Goal: Navigation & Orientation: Understand site structure

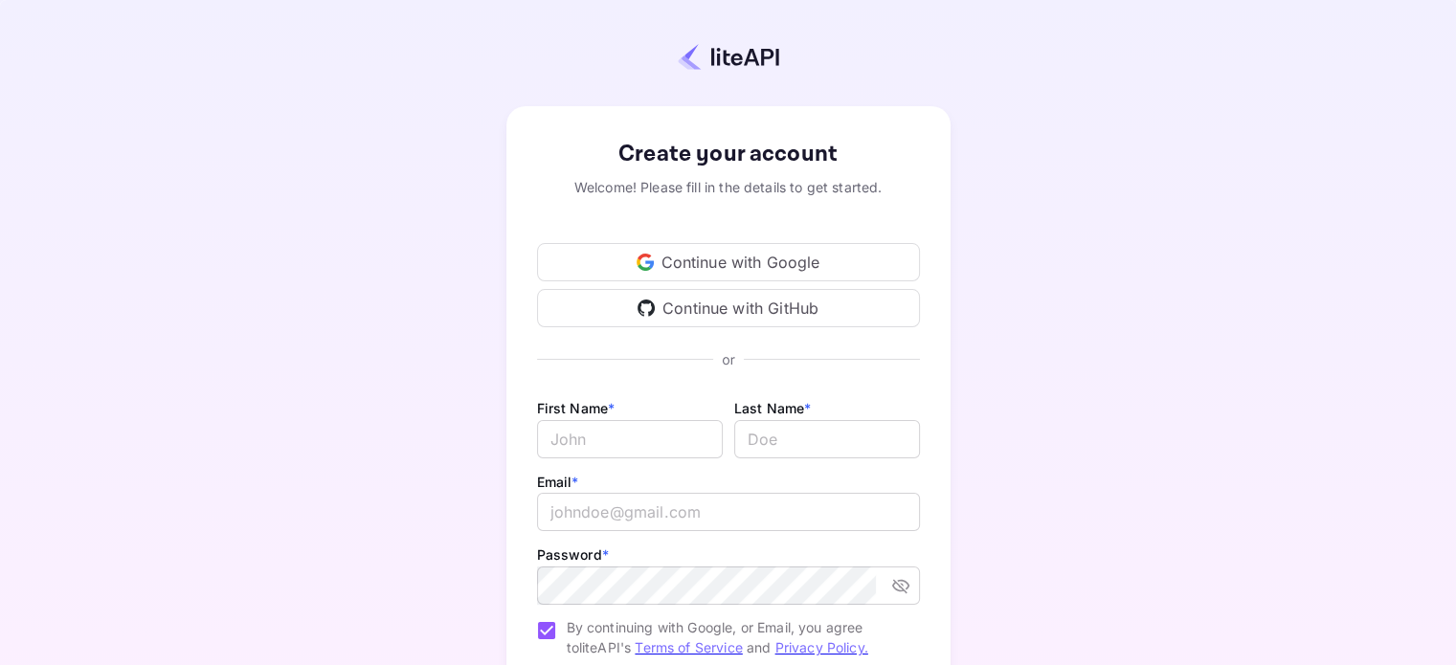
drag, startPoint x: 0, startPoint y: 0, endPoint x: 677, endPoint y: 263, distance: 726.3
click at [677, 263] on div "Continue with Google" at bounding box center [728, 262] width 383 height 38
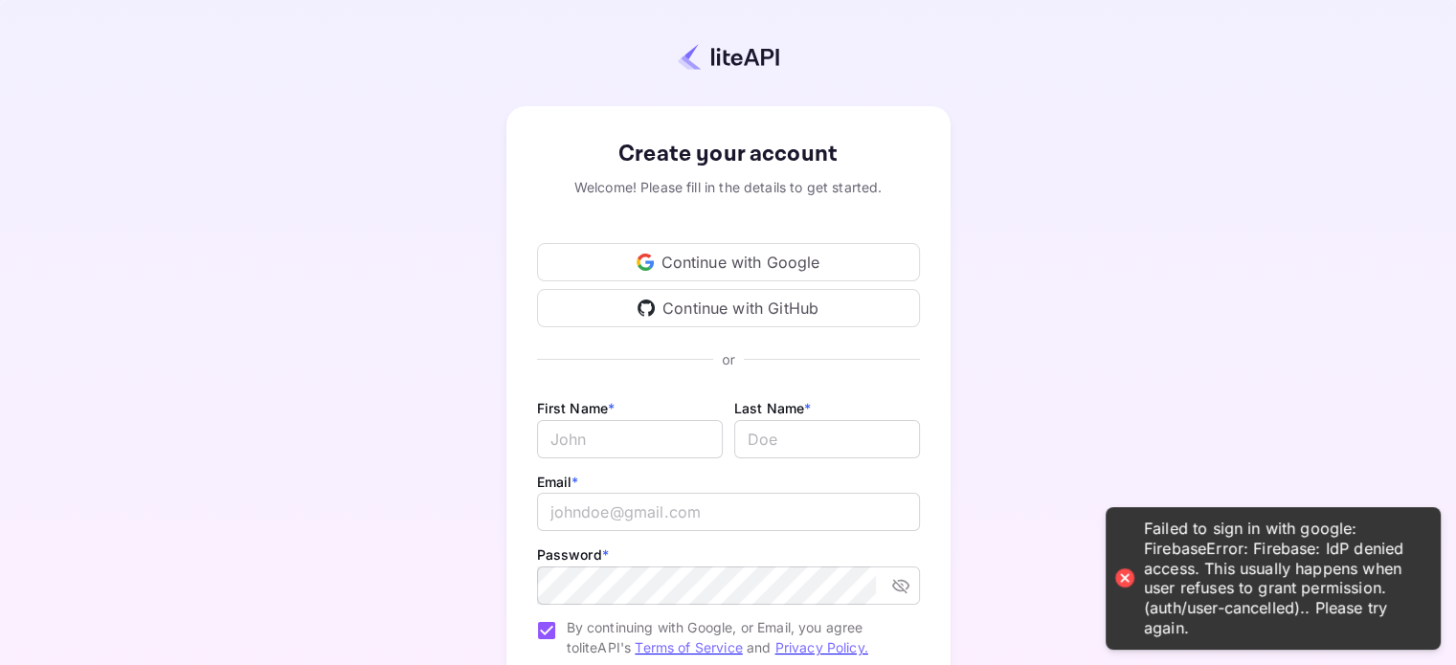
click at [682, 256] on div "Continue with Google" at bounding box center [728, 262] width 383 height 38
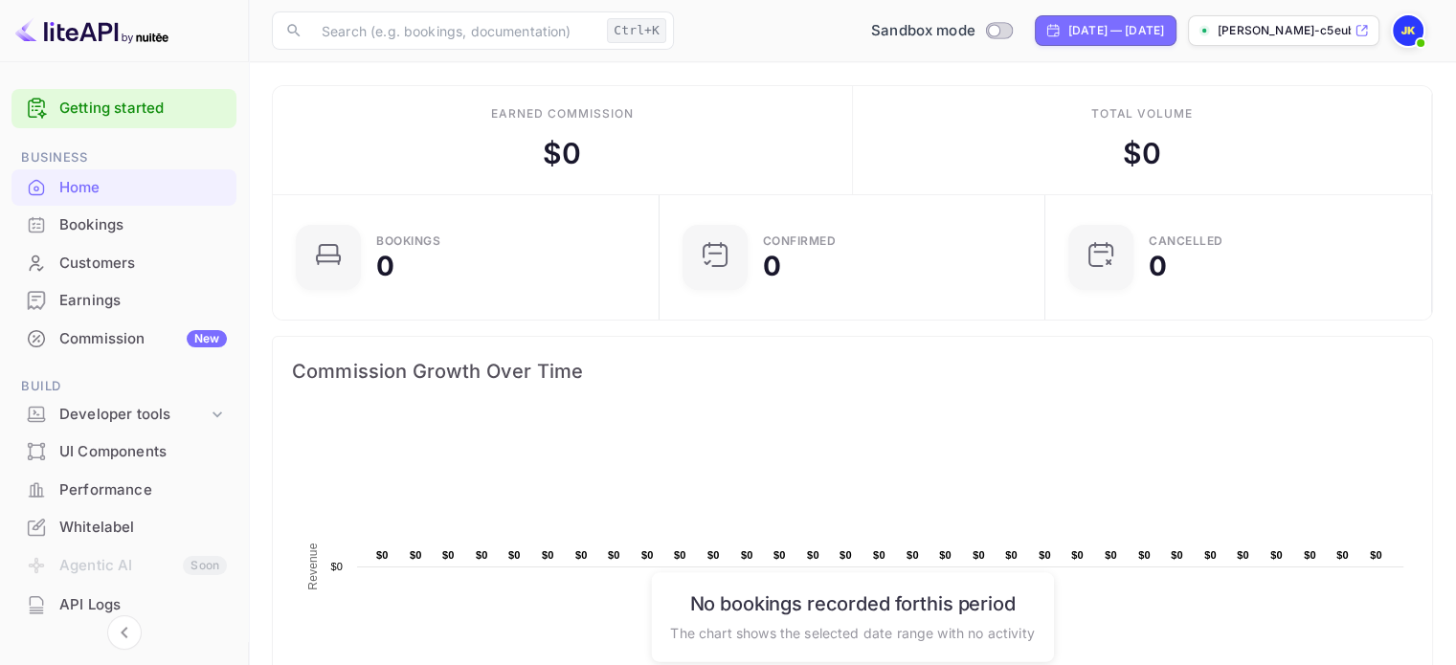
click at [138, 213] on div "Bookings" at bounding box center [123, 225] width 225 height 37
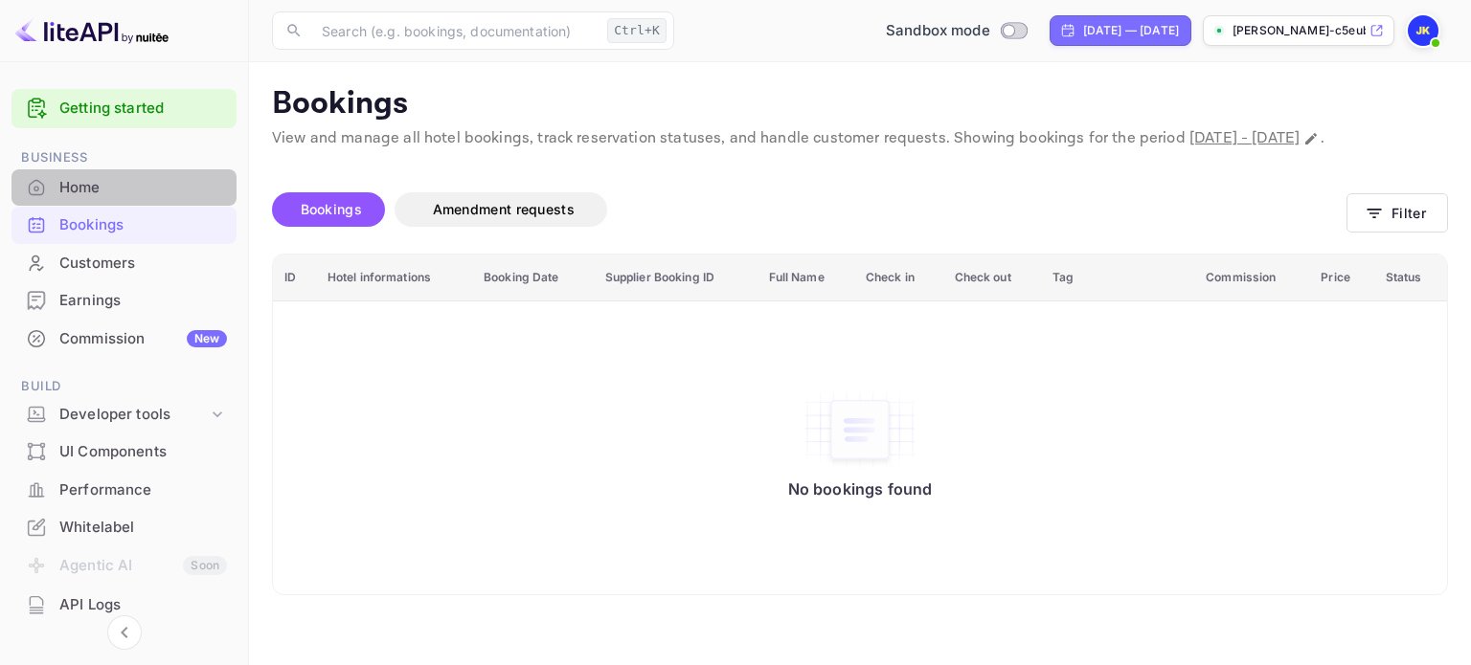
click at [126, 187] on div "Home" at bounding box center [143, 188] width 168 height 22
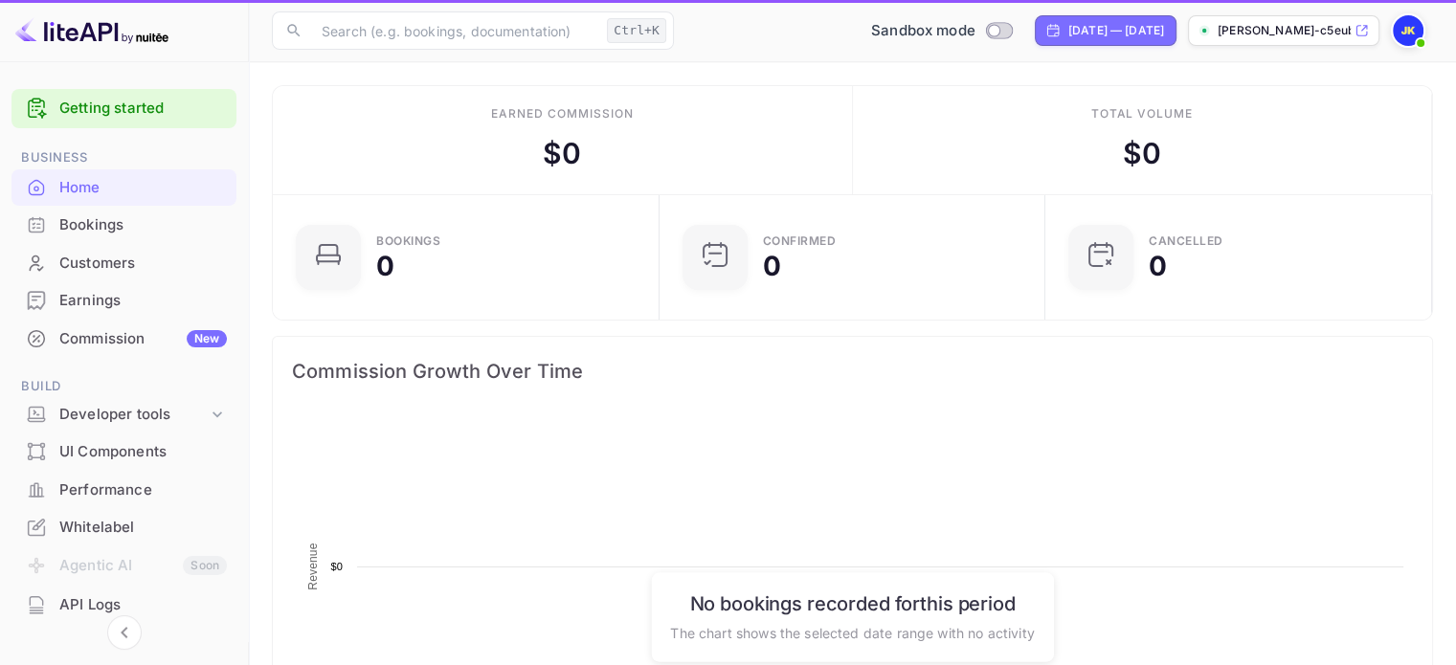
scroll to position [297, 360]
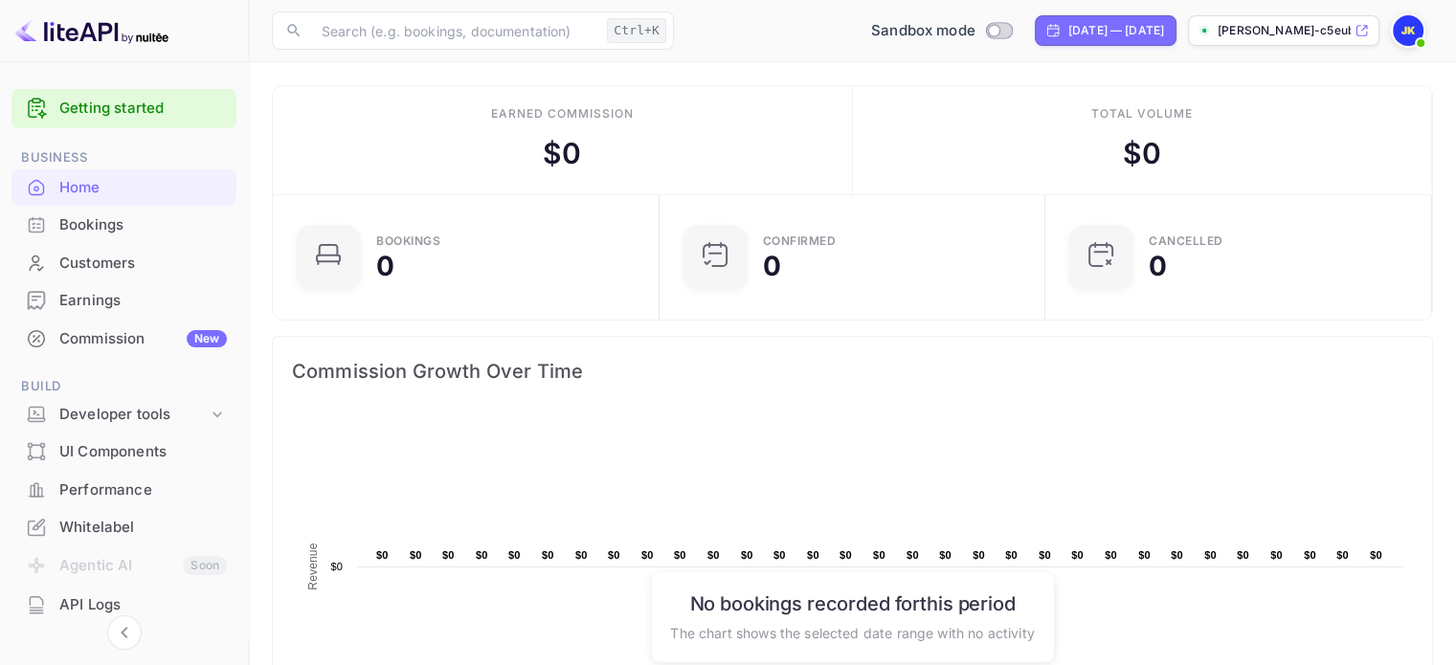
click at [125, 111] on link "Getting started" at bounding box center [143, 109] width 168 height 22
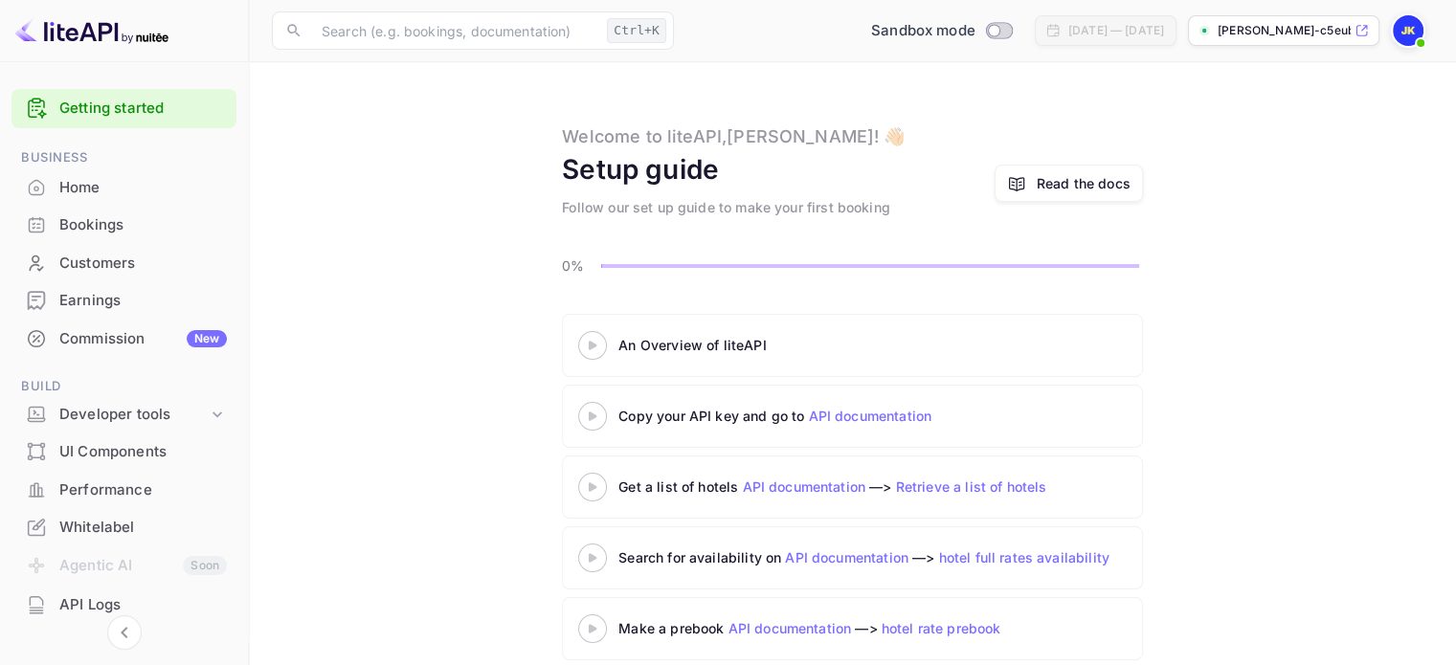
click at [124, 194] on div "Home" at bounding box center [143, 188] width 168 height 22
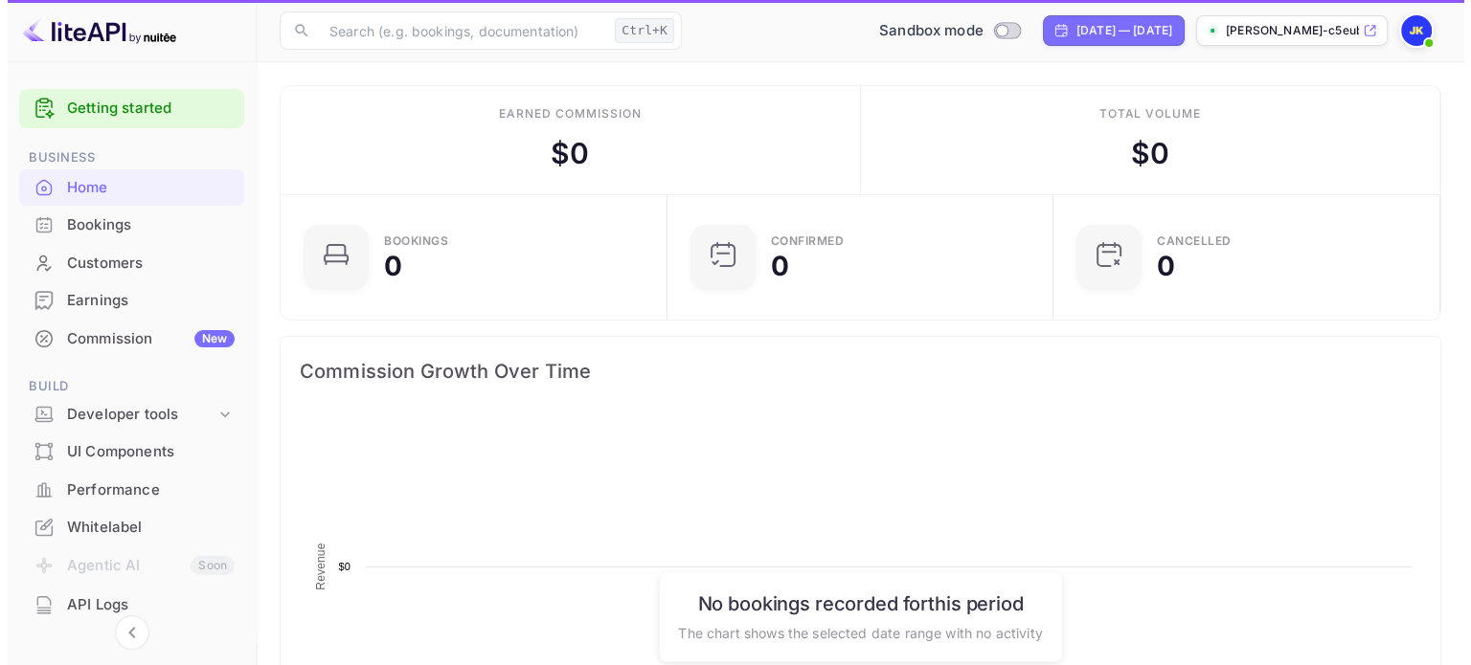
scroll to position [297, 360]
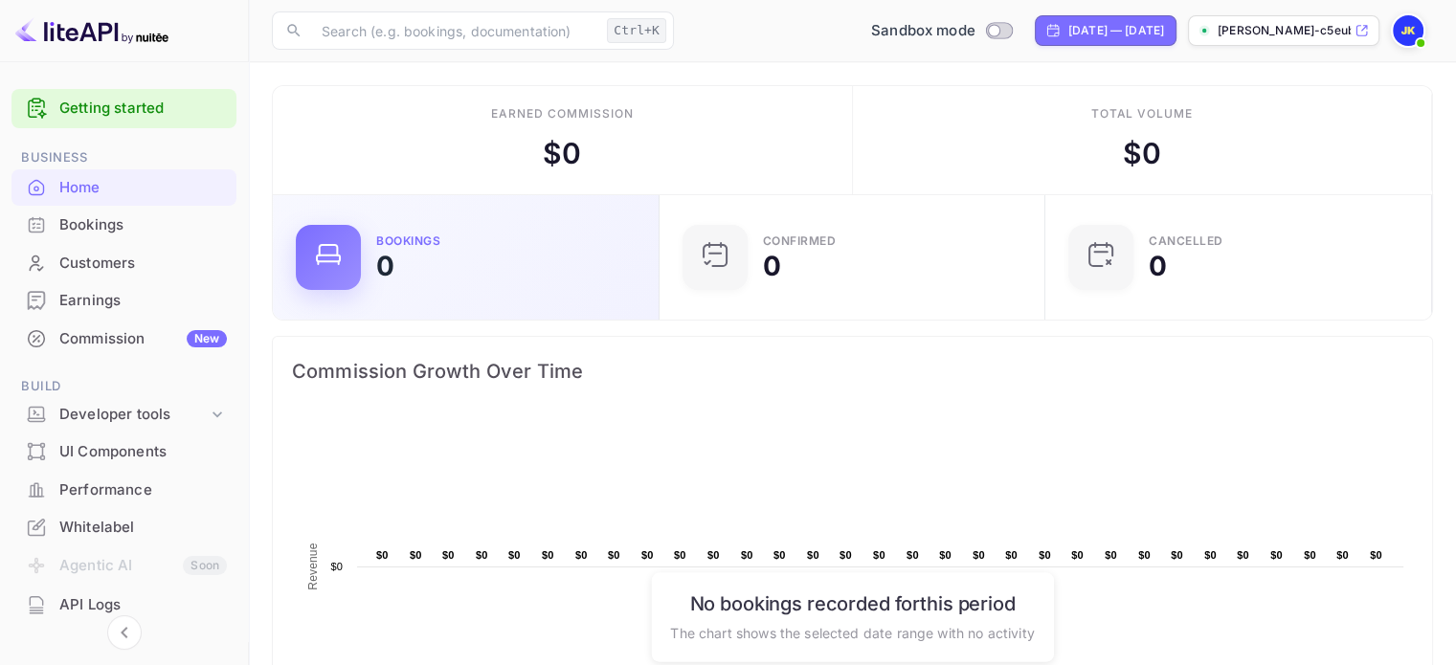
click at [306, 266] on div at bounding box center [328, 257] width 65 height 65
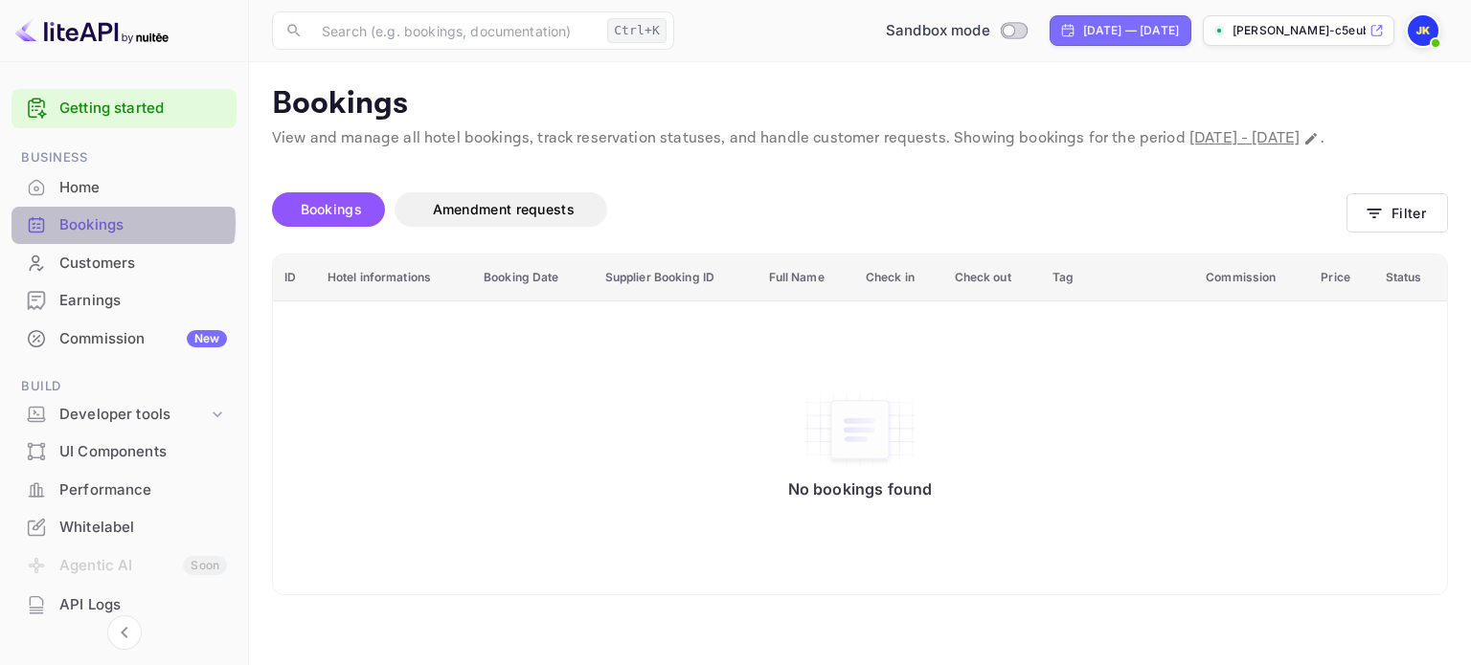
click at [110, 223] on div "Bookings" at bounding box center [143, 225] width 168 height 22
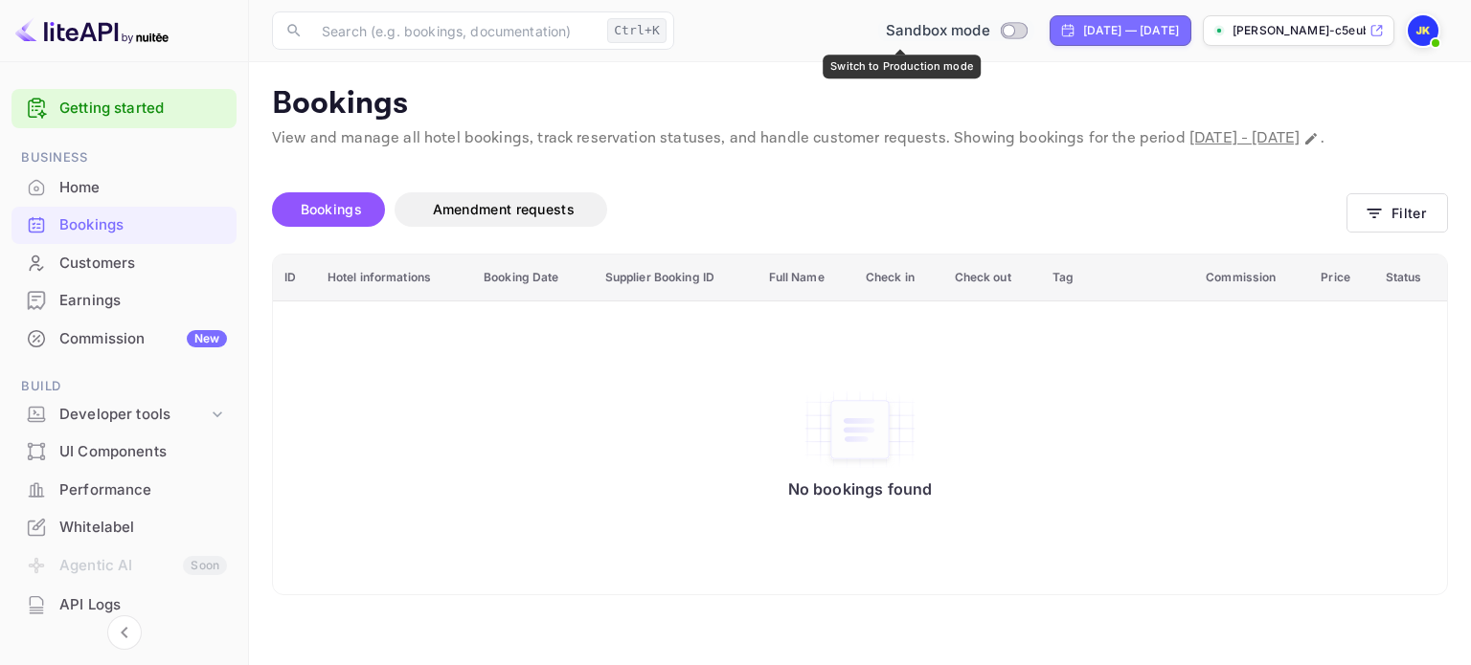
click at [989, 30] on input "Switch to Production mode" at bounding box center [1008, 30] width 38 height 12
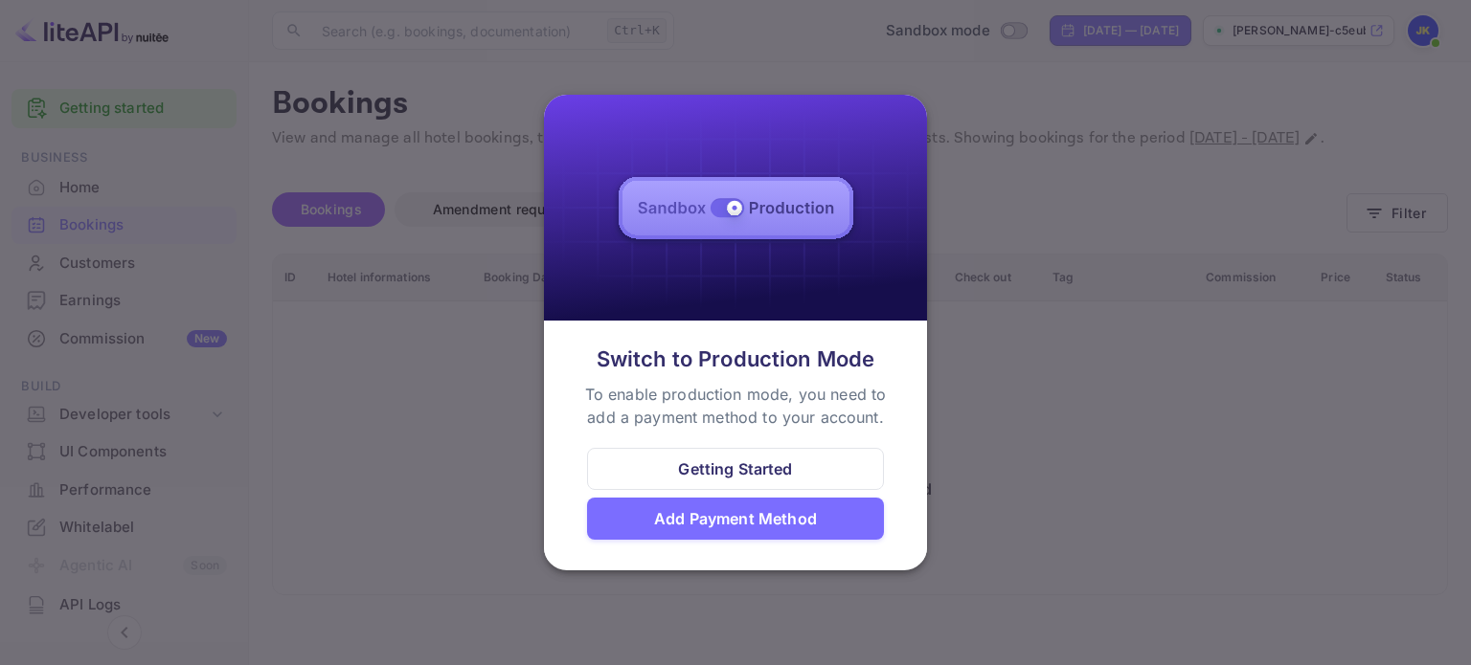
click at [995, 448] on div at bounding box center [735, 332] width 1471 height 665
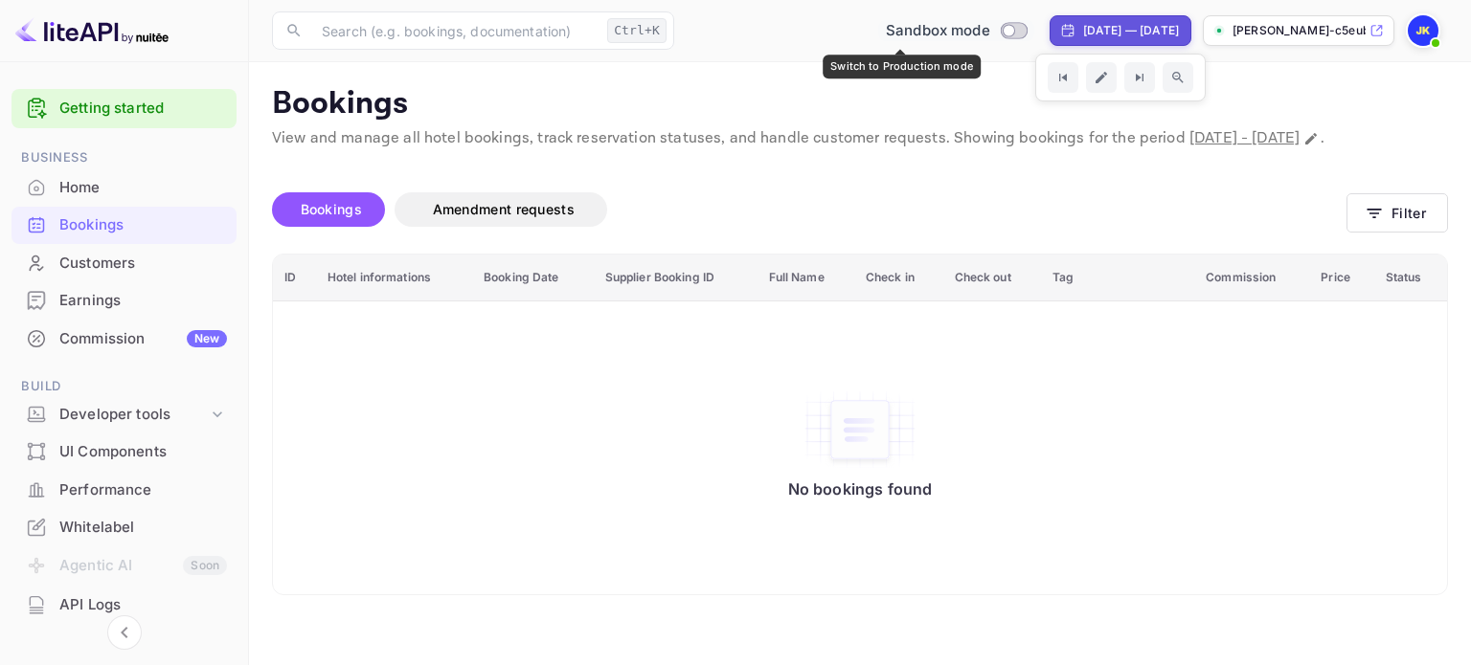
click at [989, 33] on input "Switch to Production mode" at bounding box center [1008, 30] width 38 height 12
checkbox input "false"
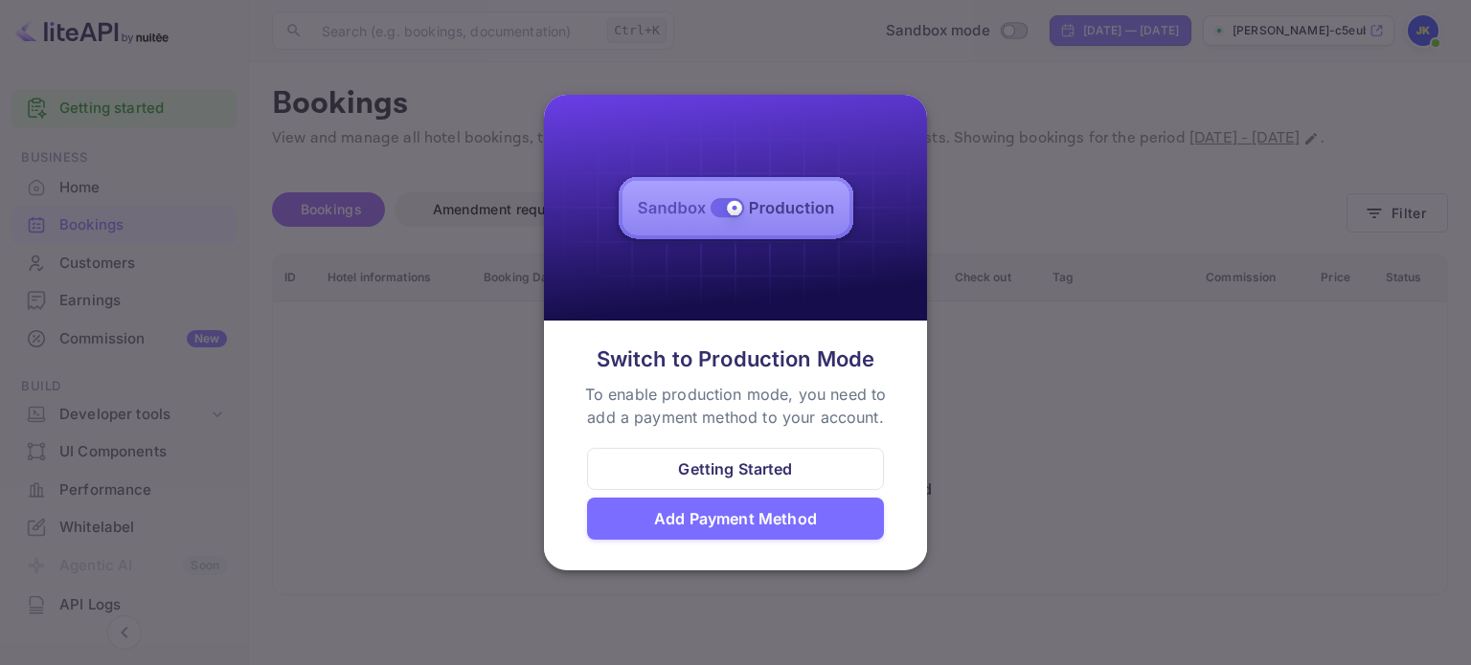
click at [999, 375] on div at bounding box center [735, 332] width 1471 height 665
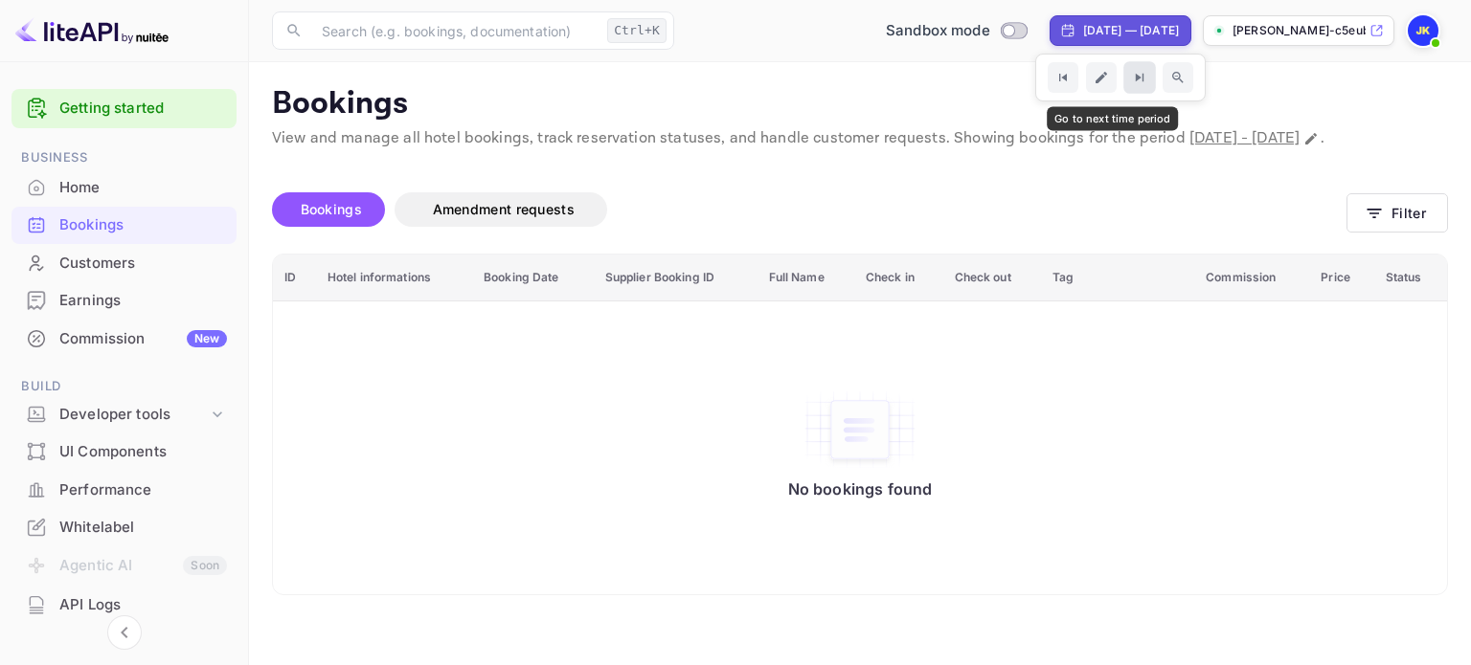
click at [1131, 76] on icon "Go to next time period" at bounding box center [1139, 78] width 16 height 16
click at [1054, 83] on icon "Go to previous time period" at bounding box center [1062, 78] width 16 height 16
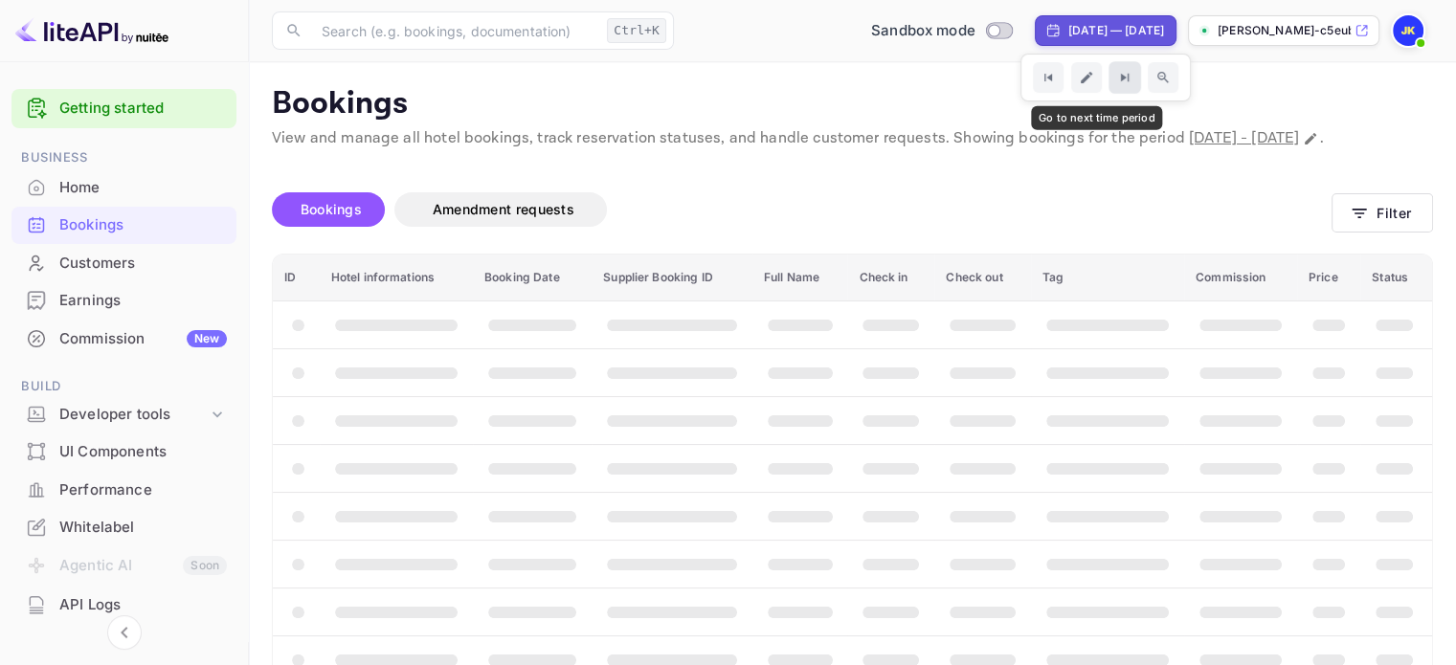
click at [1116, 82] on icon "Go to next time period" at bounding box center [1124, 78] width 16 height 16
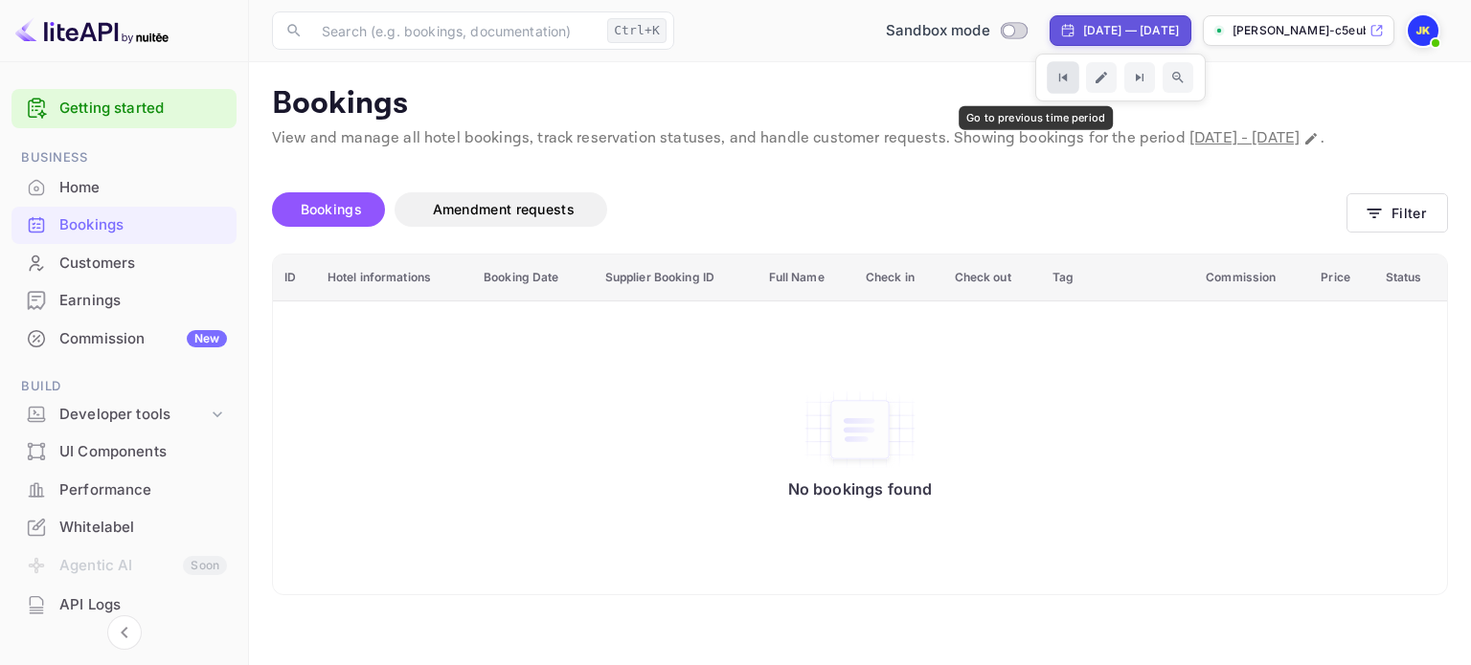
click at [1054, 78] on icon "Go to previous time period" at bounding box center [1062, 78] width 16 height 16
click at [860, 172] on div "Signing in with google... Signing in with google... Unsaved Changes Bookings Am…" at bounding box center [848, 372] width 1199 height 445
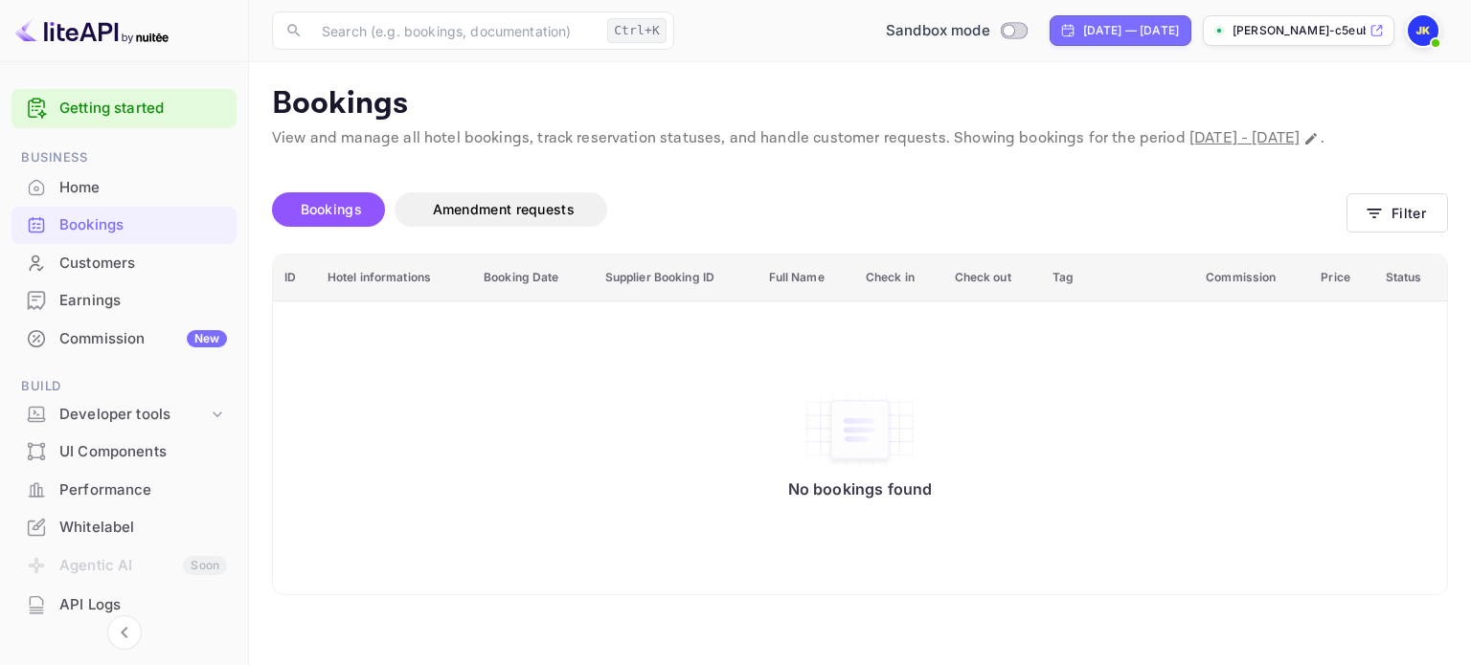
click at [96, 191] on div "Home" at bounding box center [143, 188] width 168 height 22
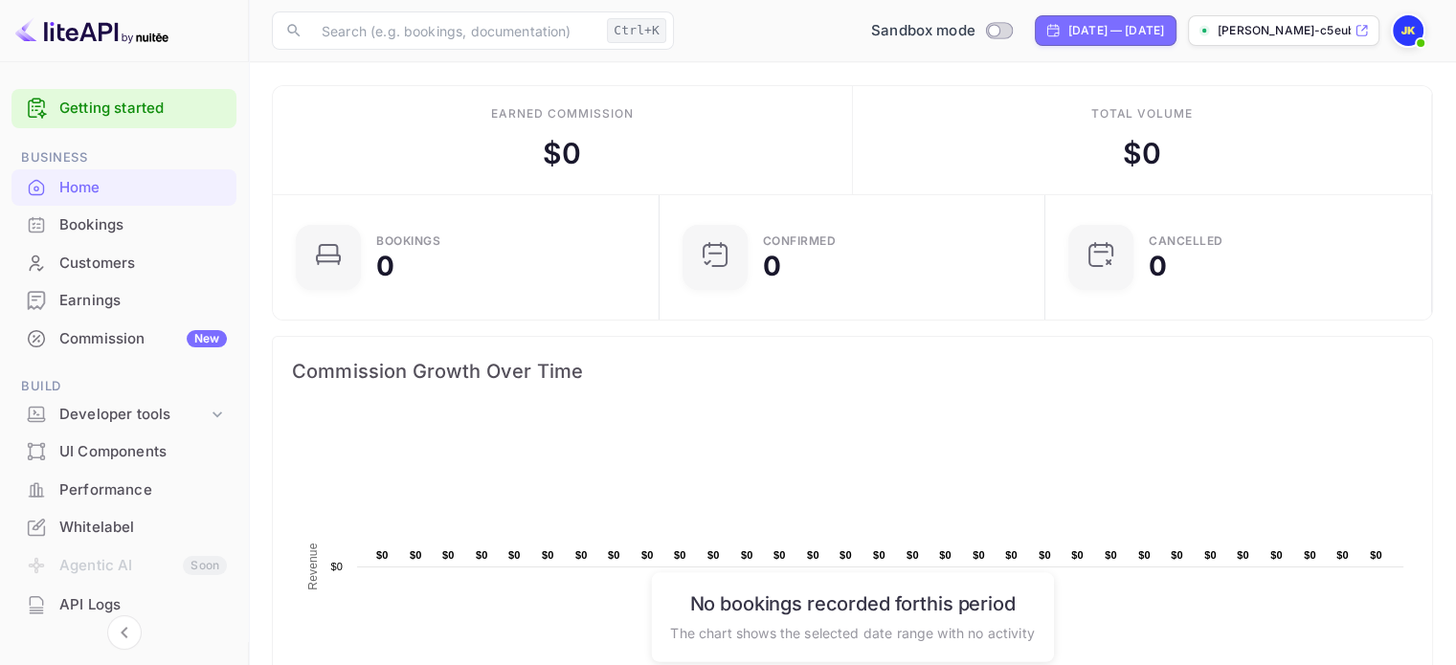
click at [1361, 33] on icon at bounding box center [1362, 30] width 14 height 13
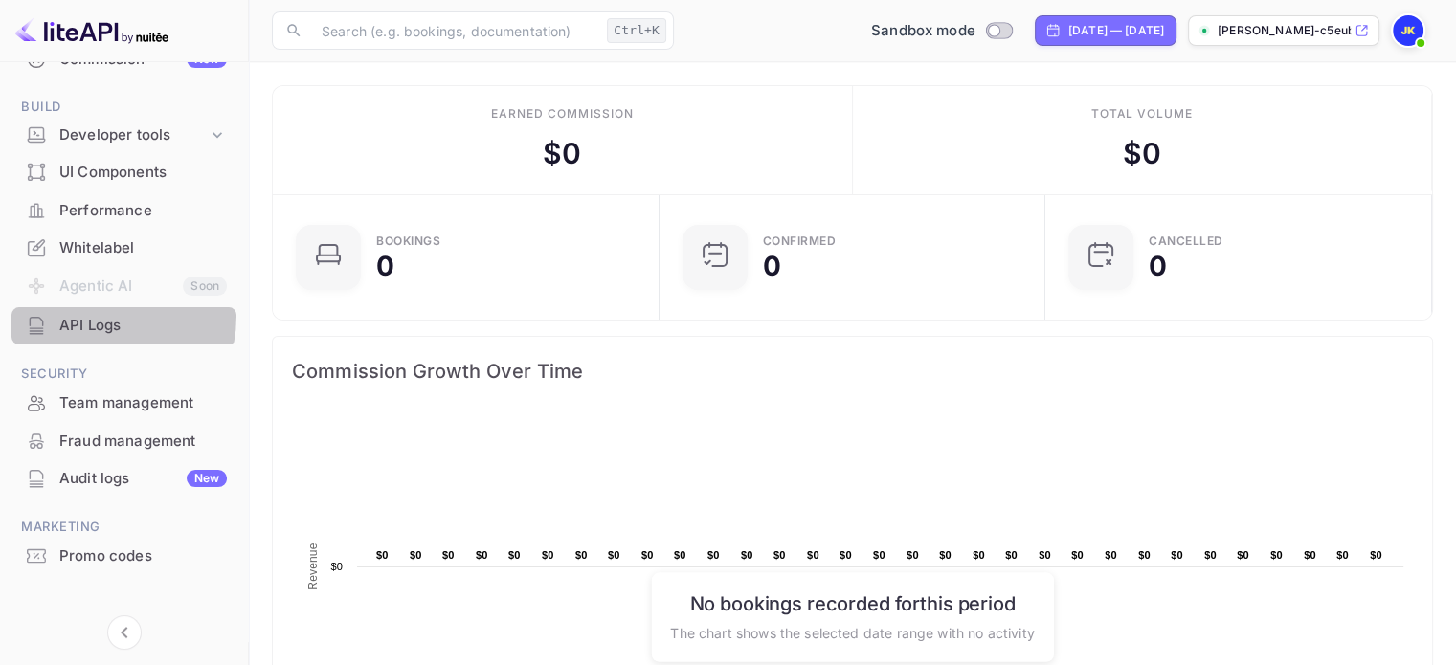
click at [85, 317] on div "API Logs" at bounding box center [143, 326] width 168 height 22
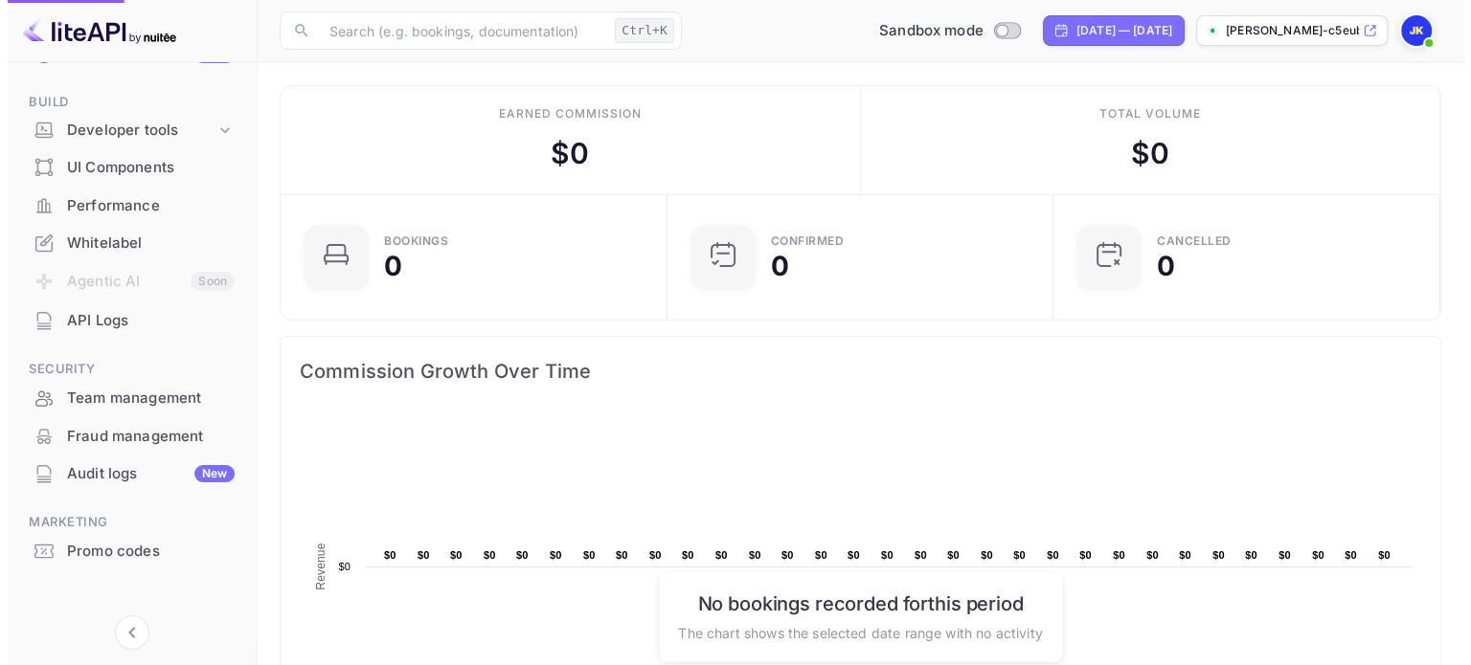
scroll to position [285, 0]
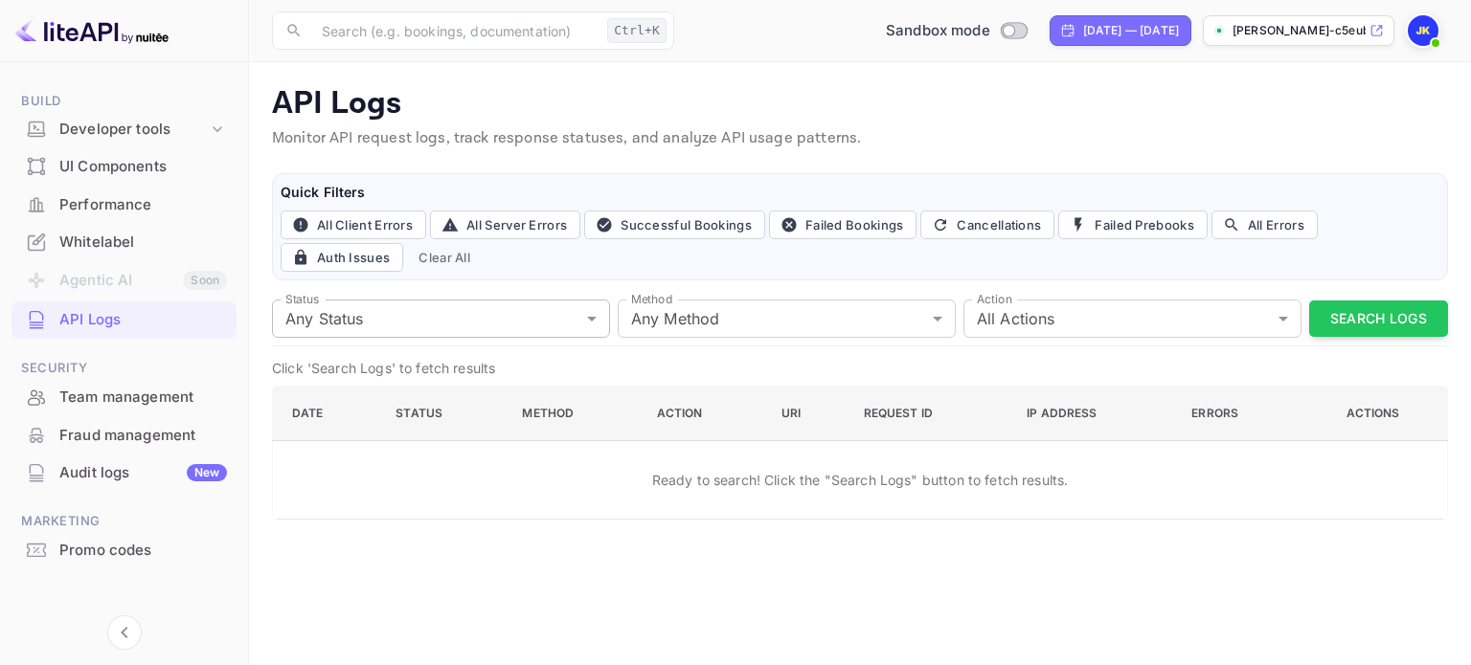
click at [376, 314] on body "Getting started Business Home Bookings Customers Earnings Commission New Build …" at bounding box center [735, 332] width 1471 height 665
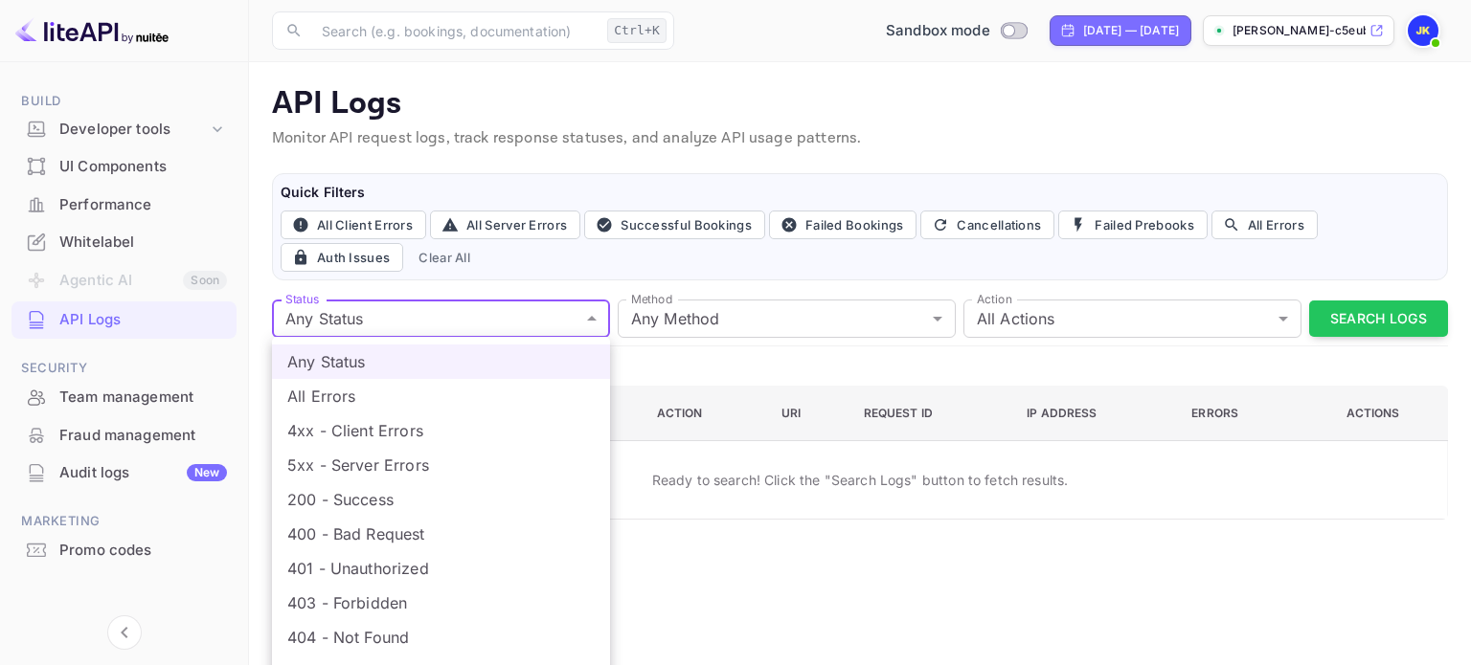
click at [376, 314] on div at bounding box center [735, 332] width 1471 height 665
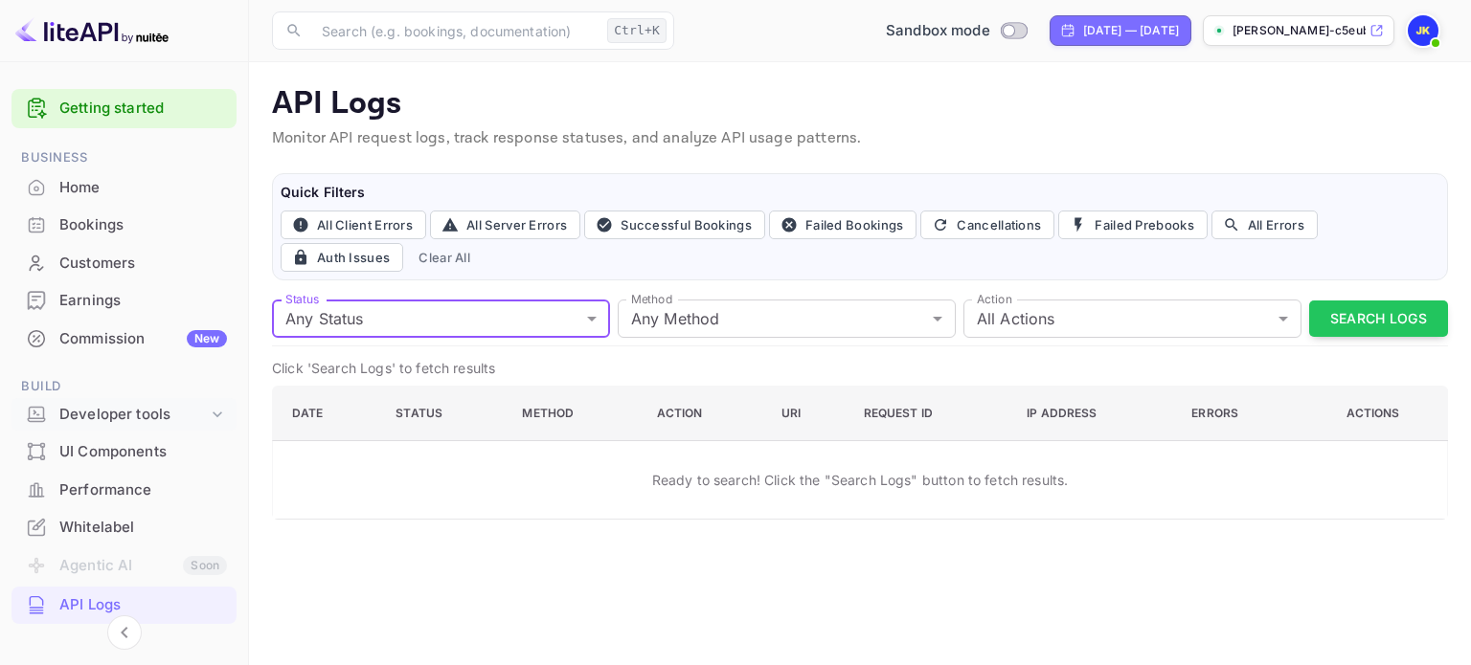
click at [171, 405] on div "Developer tools" at bounding box center [133, 415] width 148 height 22
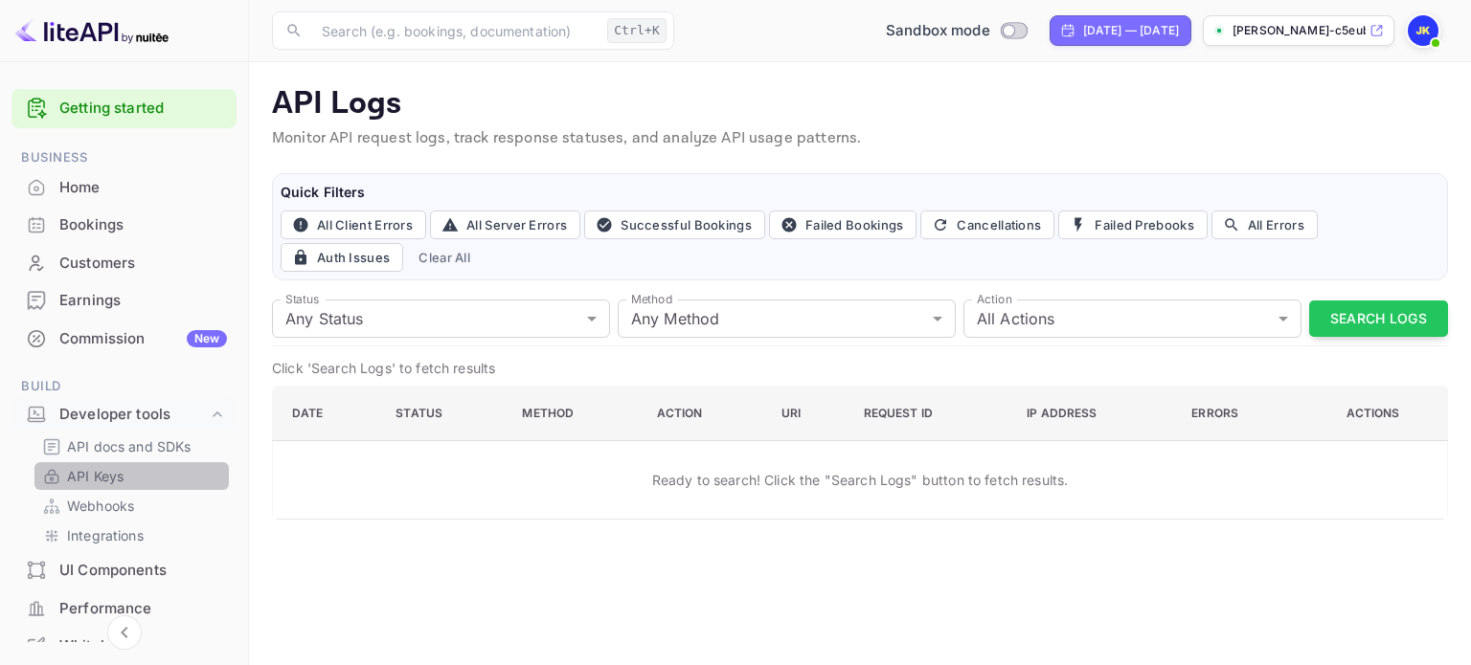
click at [135, 471] on link "API Keys" at bounding box center [131, 476] width 179 height 20
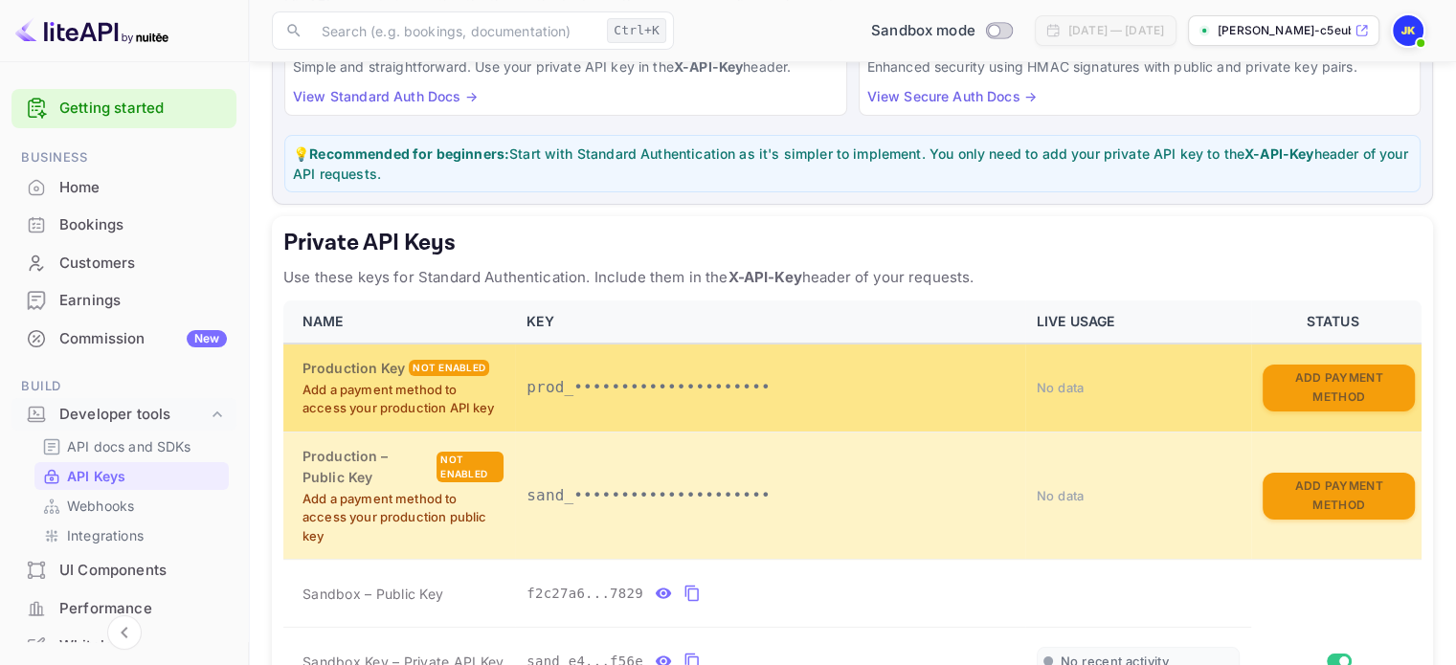
scroll to position [191, 0]
click at [1315, 393] on button "Add Payment Method" at bounding box center [1339, 388] width 152 height 47
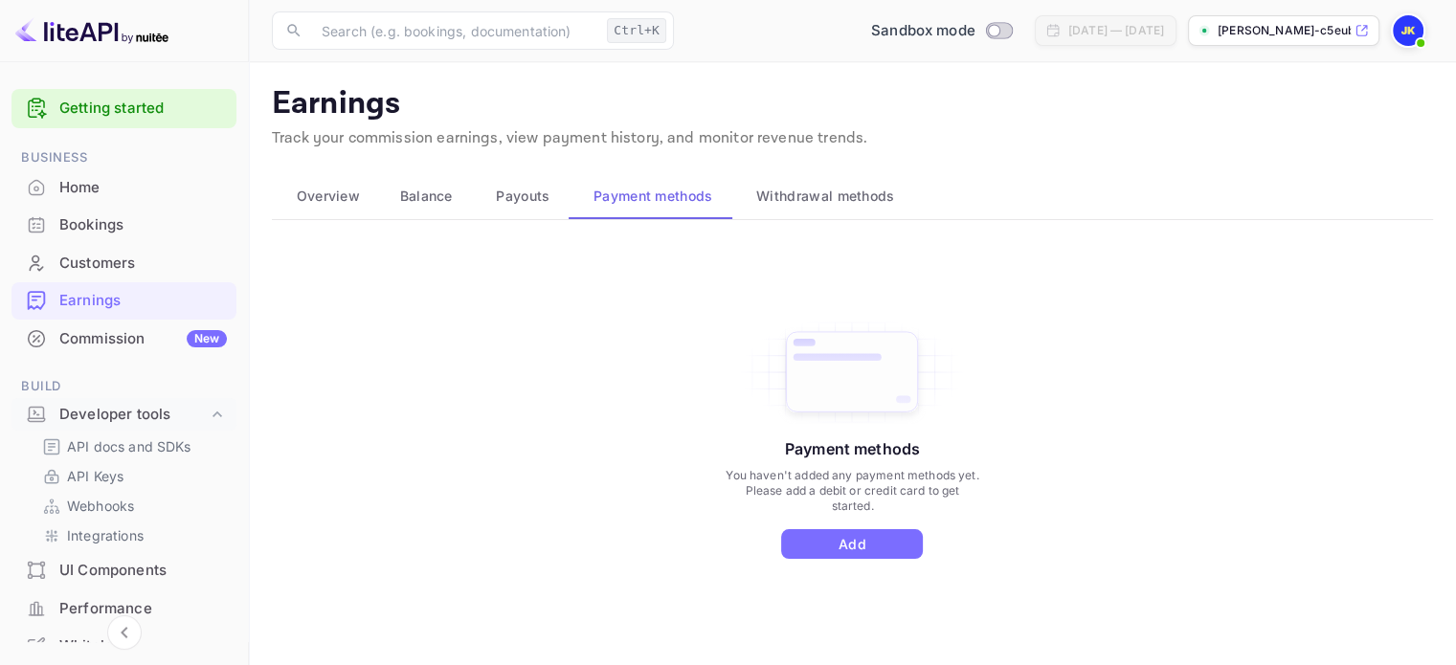
click at [86, 194] on div "Home" at bounding box center [143, 188] width 168 height 22
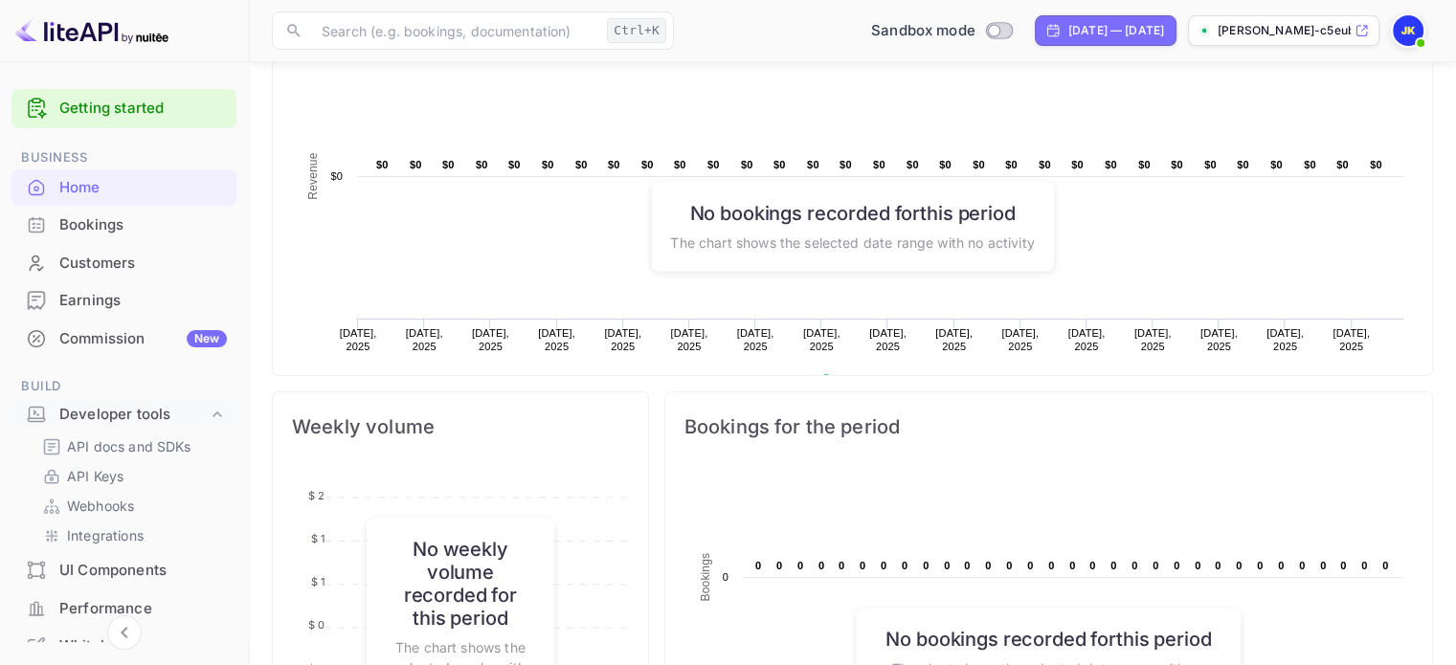
scroll to position [797, 0]
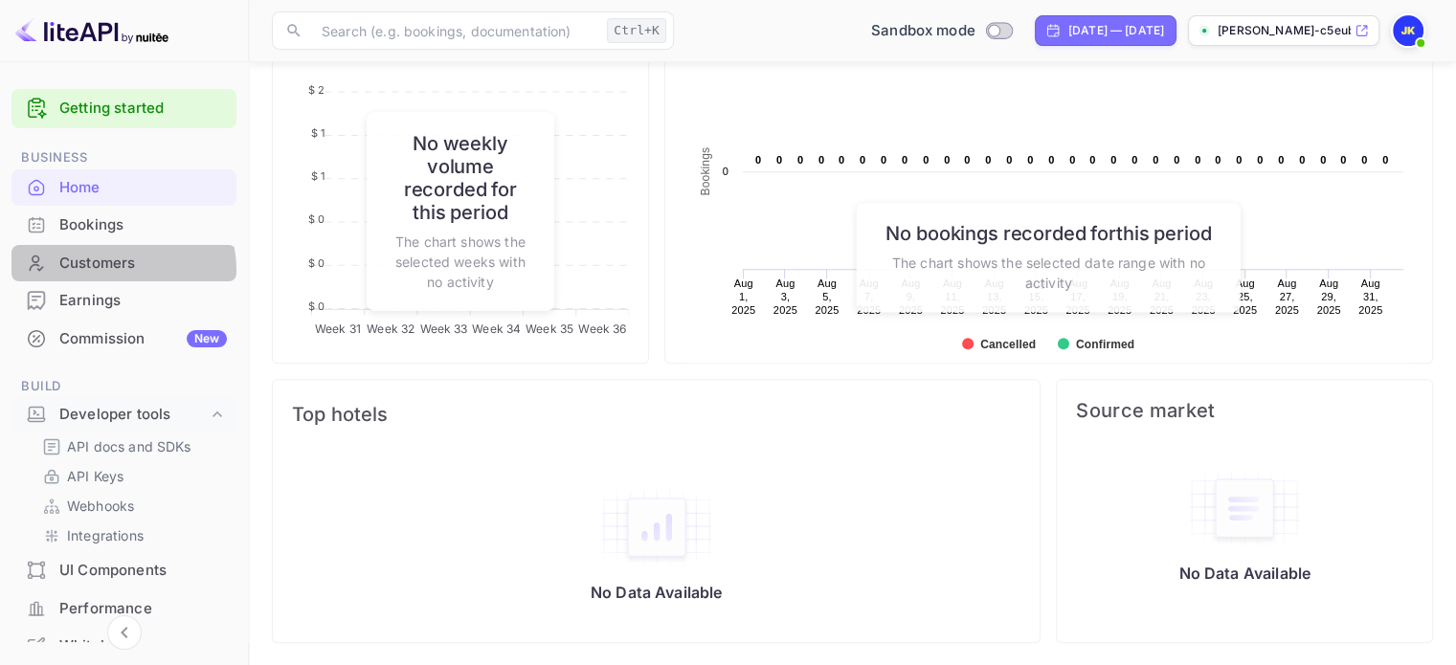
click at [119, 269] on div "Customers" at bounding box center [143, 264] width 168 height 22
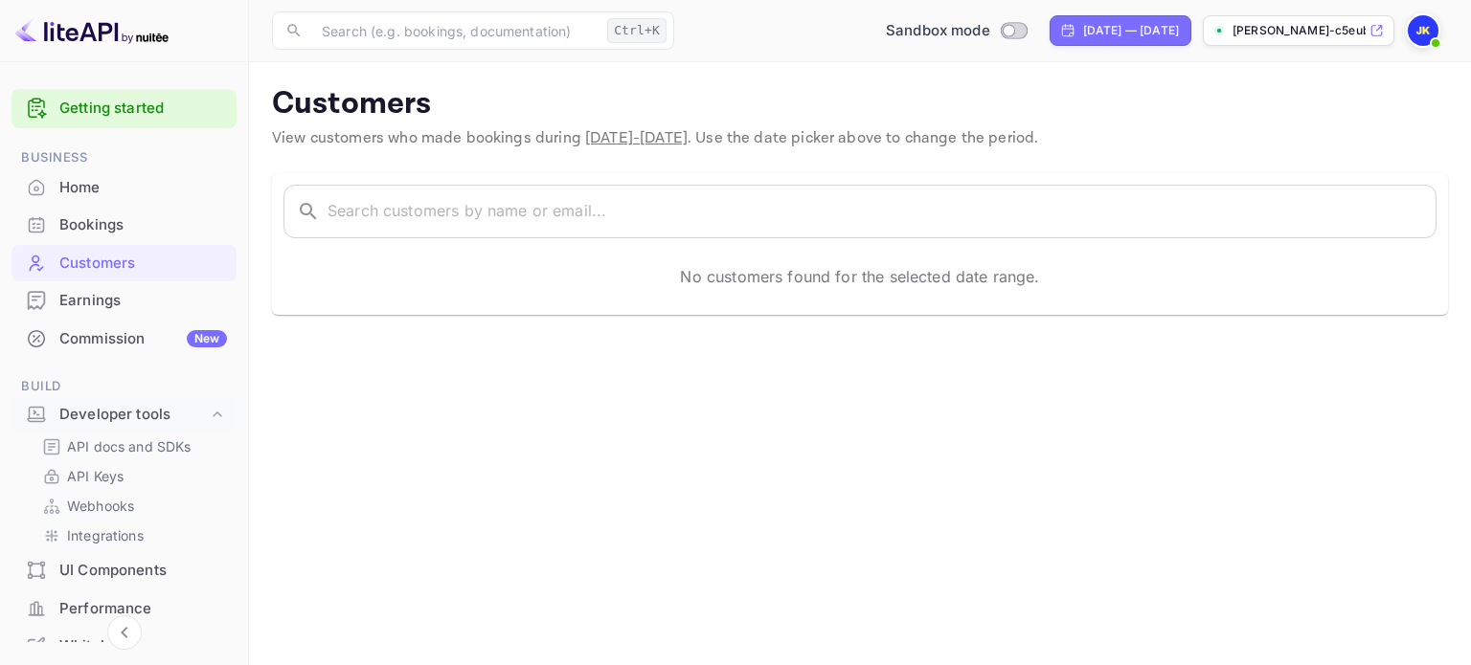
click at [73, 308] on div "Earnings" at bounding box center [143, 301] width 168 height 22
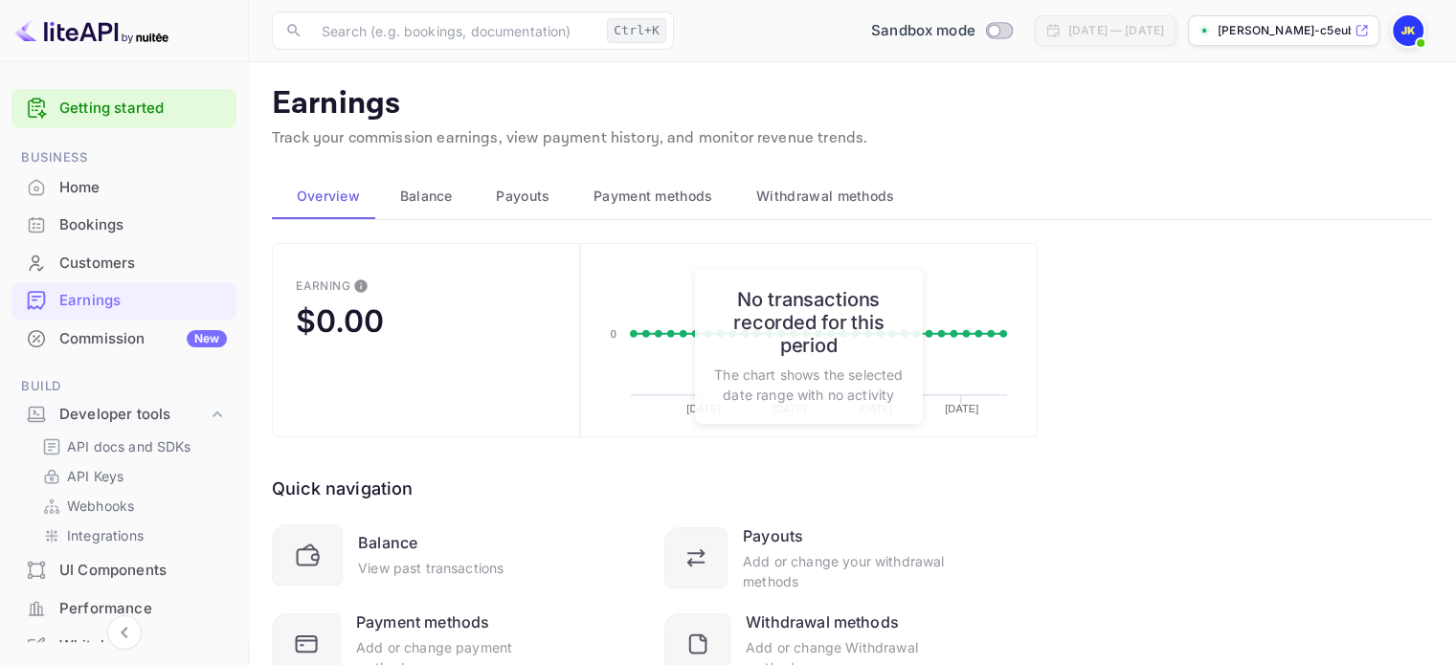
click at [444, 365] on button "Earning $0.00" at bounding box center [426, 340] width 308 height 194
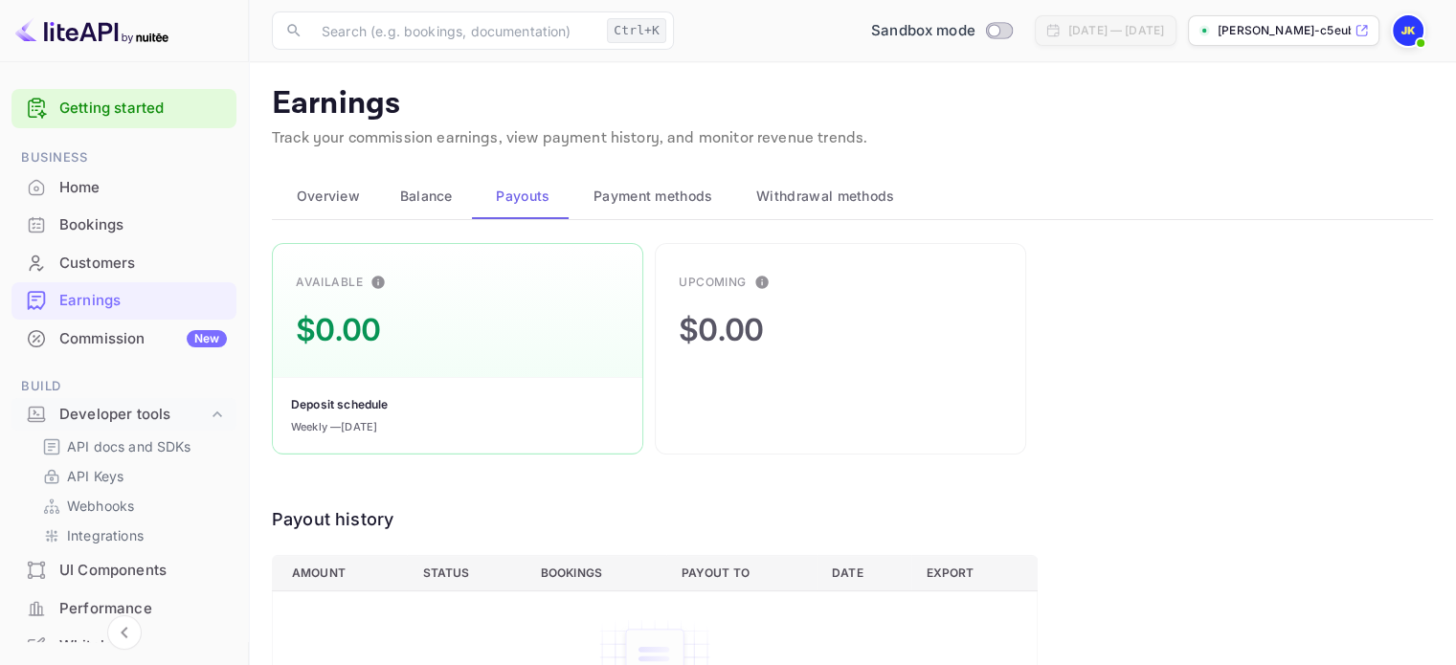
click at [732, 361] on div "Upcoming $0.00" at bounding box center [840, 349] width 371 height 212
click at [113, 476] on p "API Keys" at bounding box center [95, 476] width 56 height 20
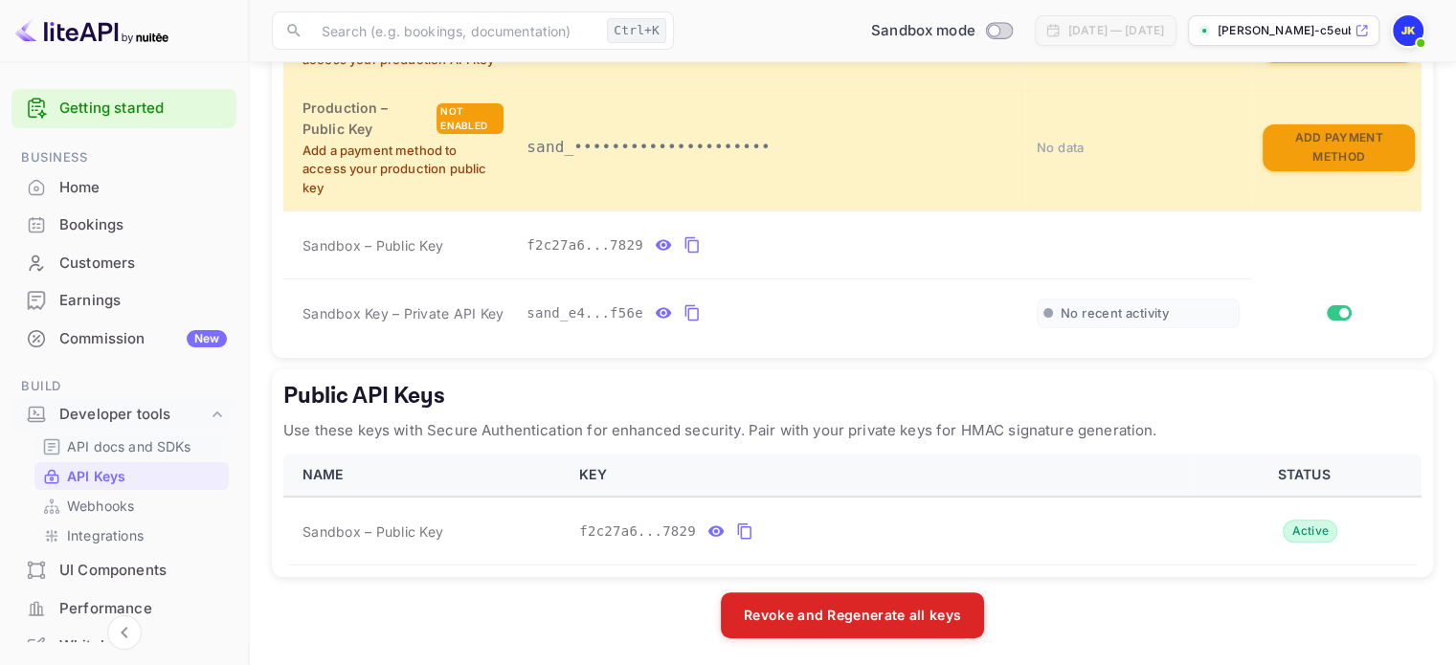
scroll to position [540, 0]
click at [121, 447] on p "API docs and SDKs" at bounding box center [129, 447] width 124 height 20
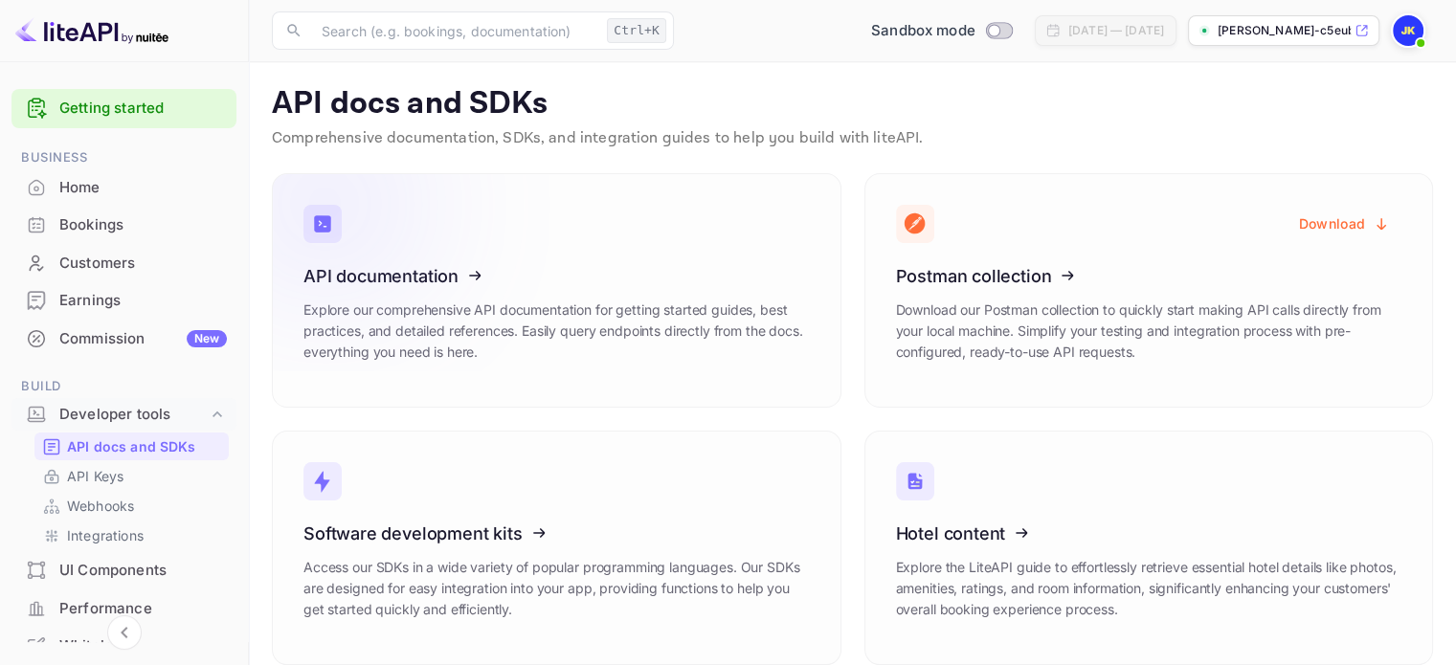
click at [421, 302] on icon at bounding box center [422, 272] width 298 height 197
